Goal: Transaction & Acquisition: Subscribe to service/newsletter

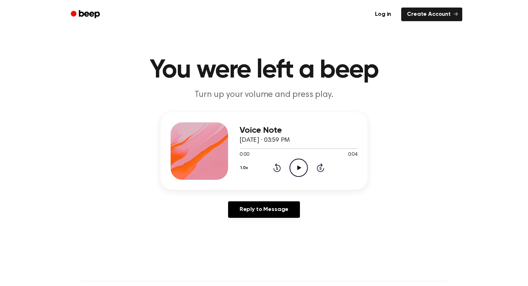
click at [295, 168] on icon "Play Audio" at bounding box center [298, 168] width 18 height 18
click at [295, 168] on icon "Pause Audio" at bounding box center [298, 168] width 18 height 18
click at [386, 11] on link "Log in" at bounding box center [383, 15] width 28 height 14
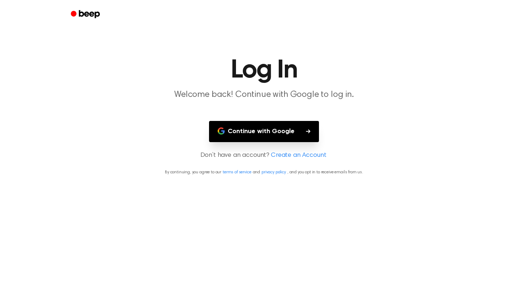
click at [270, 130] on button "Continue with Google" at bounding box center [264, 131] width 110 height 21
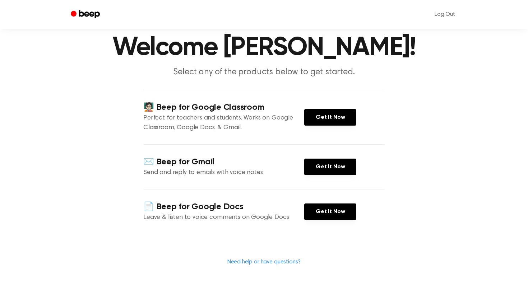
scroll to position [24, 0]
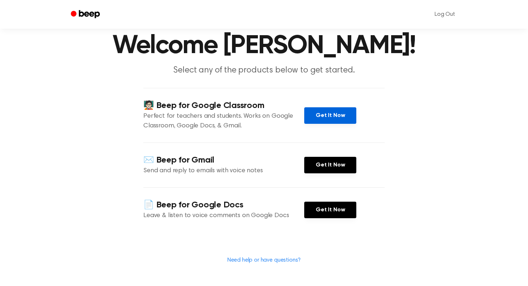
click at [337, 107] on link "Get It Now" at bounding box center [330, 115] width 52 height 17
